Goal: Check status: Check status

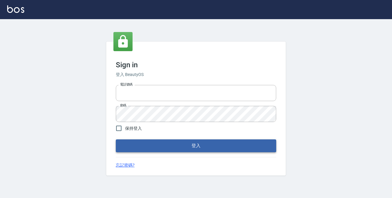
type input "0229470385"
click at [190, 148] on button "登入" at bounding box center [196, 145] width 160 height 13
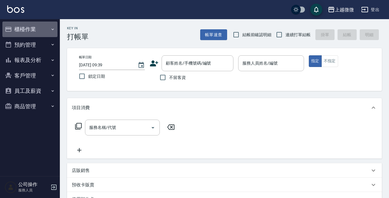
click at [53, 29] on icon "button" at bounding box center [52, 29] width 5 height 5
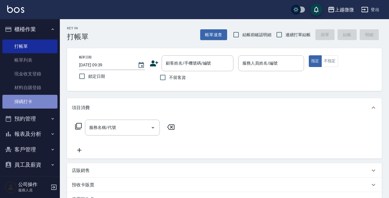
click at [30, 100] on link "掃碼打卡" at bounding box center [29, 102] width 55 height 14
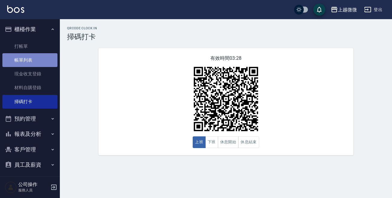
click at [40, 57] on link "帳單列表" at bounding box center [29, 60] width 55 height 14
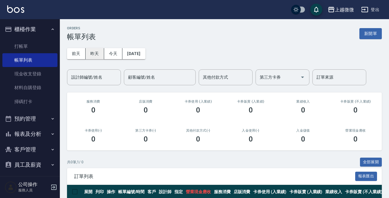
click at [94, 50] on button "昨天" at bounding box center [95, 53] width 19 height 11
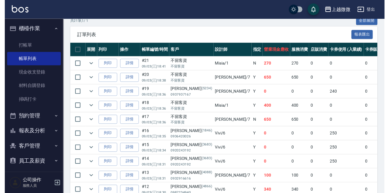
scroll to position [159, 0]
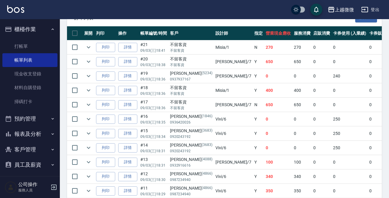
drag, startPoint x: 386, startPoint y: 90, endPoint x: 386, endPoint y: 95, distance: 4.2
click at [386, 93] on div "ORDERS 帳單列表 新開單 [DATE] [DATE] [DATE] [DATE] 設計師編號/姓名 設計師編號/姓名 顧客編號/姓名 顧客編號/姓名 其…" at bounding box center [224, 113] width 329 height 505
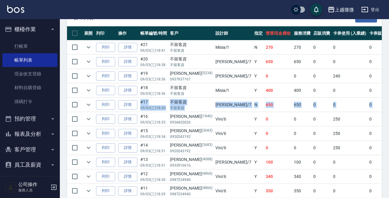
drag, startPoint x: 386, startPoint y: 97, endPoint x: 386, endPoint y: 105, distance: 7.8
click at [386, 105] on div "ORDERS 帳單列表 新開單 [DATE] [DATE] [DATE] [DATE] 設計師編號/姓名 設計師編號/姓名 顧客編號/姓名 顧客編號/姓名 其…" at bounding box center [224, 113] width 329 height 505
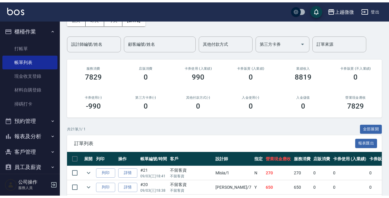
scroll to position [0, 0]
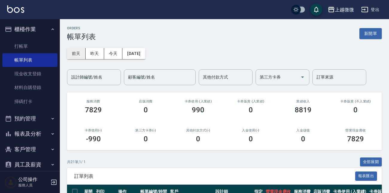
click at [81, 52] on button "前天" at bounding box center [76, 53] width 19 height 11
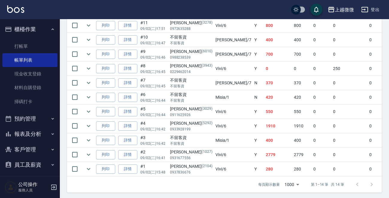
scroll to position [227, 0]
